Goal: Task Accomplishment & Management: Manage account settings

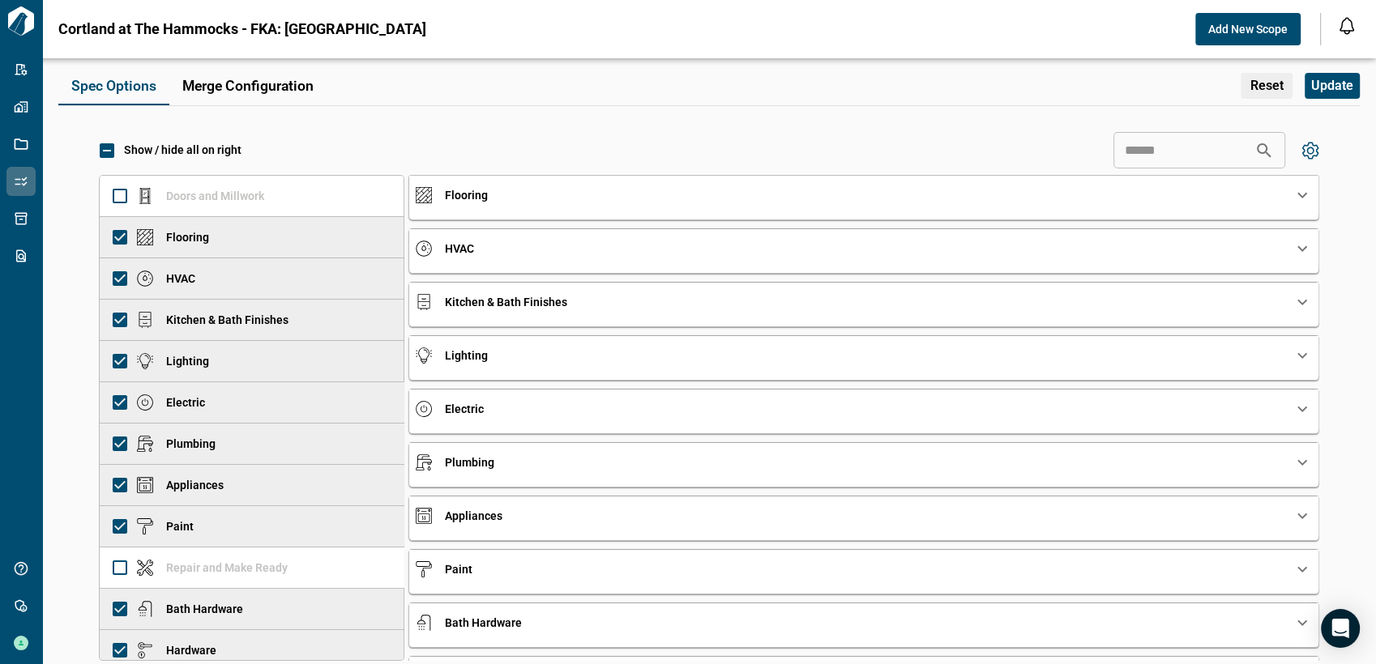
click at [907, 100] on div "Spec Options Merge Configuration Reset Update" at bounding box center [708, 86] width 1301 height 40
click at [76, 122] on div "Show / hide all on right ​ Doors and Millwork Flooring HVAC Kitchen & Bath Fini…" at bounding box center [708, 400] width 1301 height 573
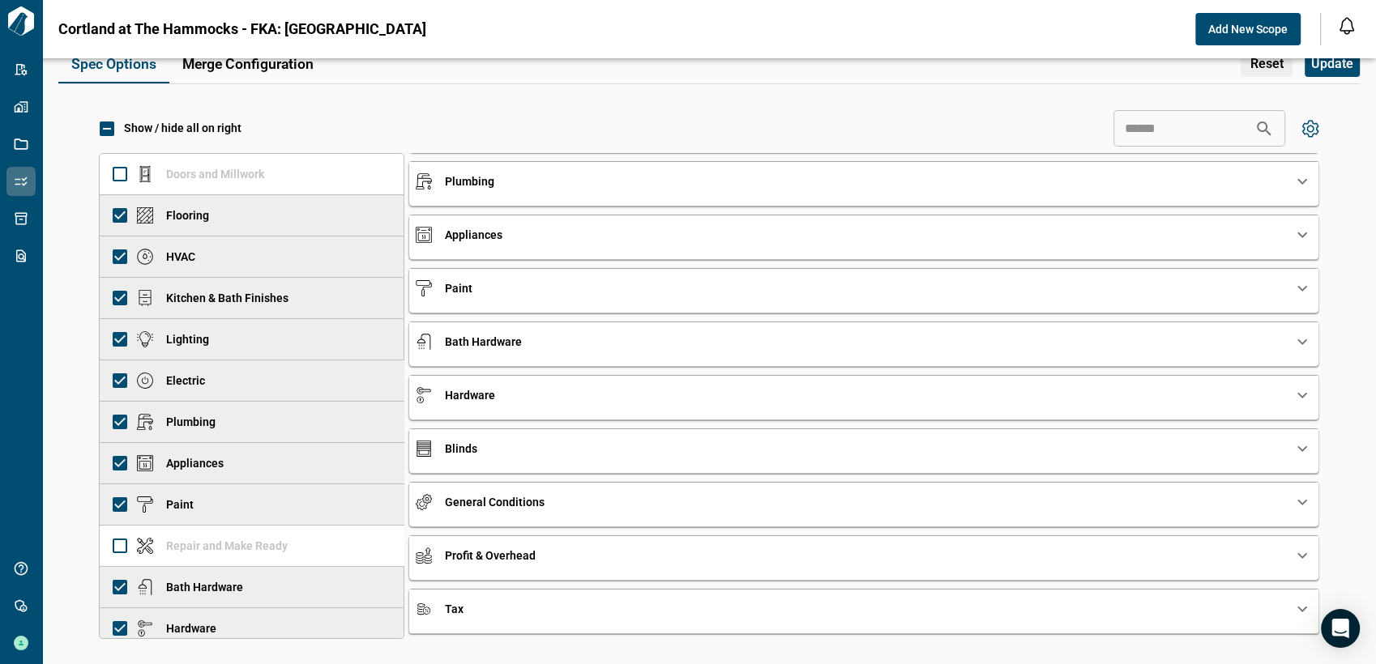
click at [77, 297] on div "Show / hide all on right ​ Doors and Millwork Flooring HVAC Kitchen & Bath Fini…" at bounding box center [708, 378] width 1301 height 573
click at [778, 28] on div "Cortland at The Hammocks - FKA: [GEOGRAPHIC_DATA] Add New Scope" at bounding box center [679, 29] width 1242 height 32
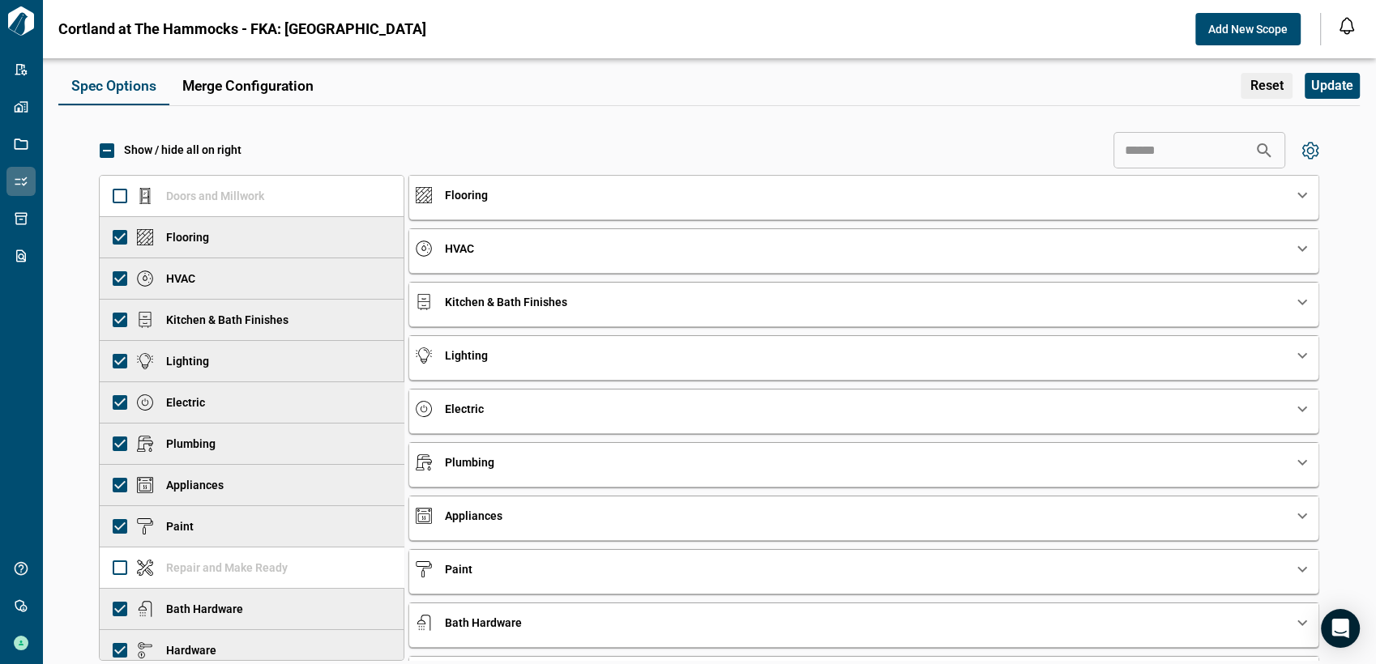
click at [1341, 299] on div "Show / hide all on right ​ Doors and Millwork Flooring HVAC Kitchen & Bath Fini…" at bounding box center [708, 400] width 1301 height 573
